Goal: Navigation & Orientation: Find specific page/section

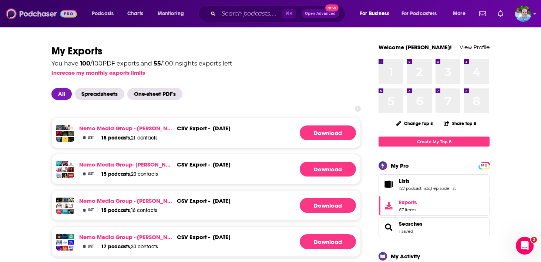
click at [34, 16] on img at bounding box center [41, 14] width 71 height 14
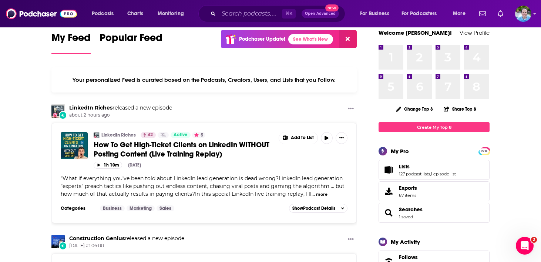
scroll to position [15, 0]
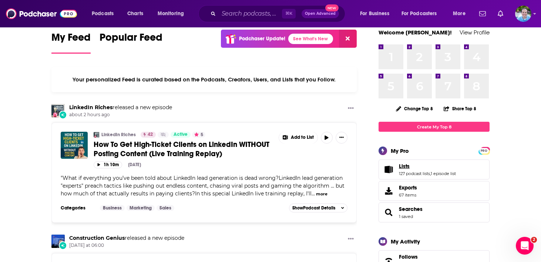
click at [401, 168] on span "Lists" at bounding box center [404, 166] width 11 height 7
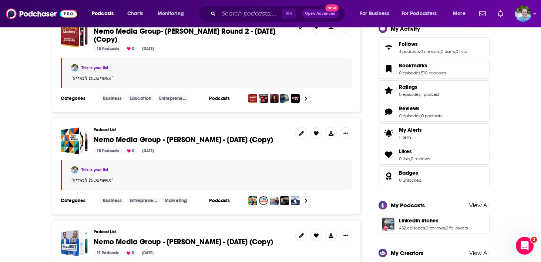
scroll to position [228, 0]
